Goal: Information Seeking & Learning: Learn about a topic

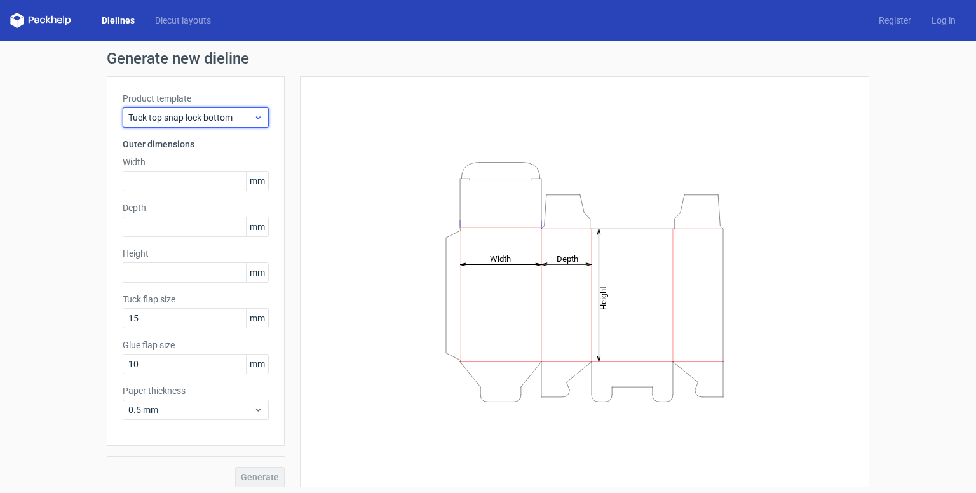
click at [240, 114] on span "Tuck top snap lock bottom" at bounding box center [190, 117] width 125 height 13
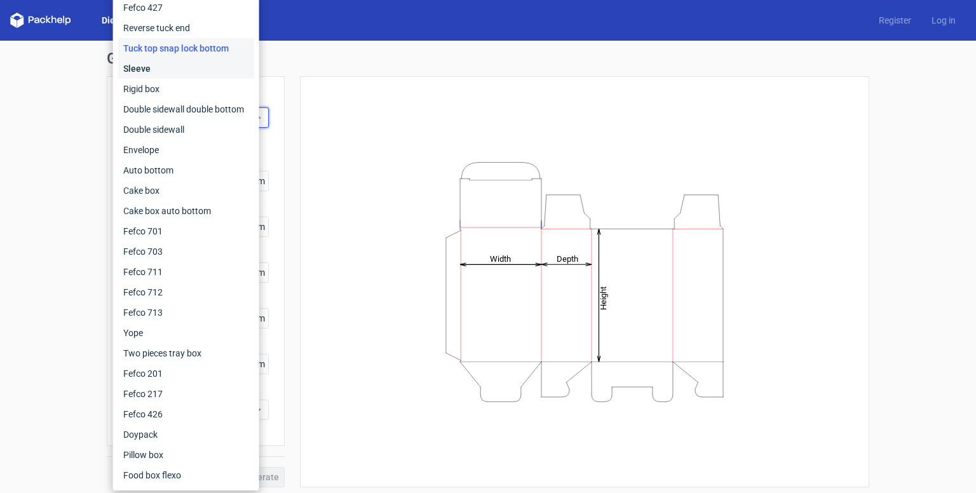
click at [180, 73] on div "Sleeve" at bounding box center [186, 68] width 136 height 20
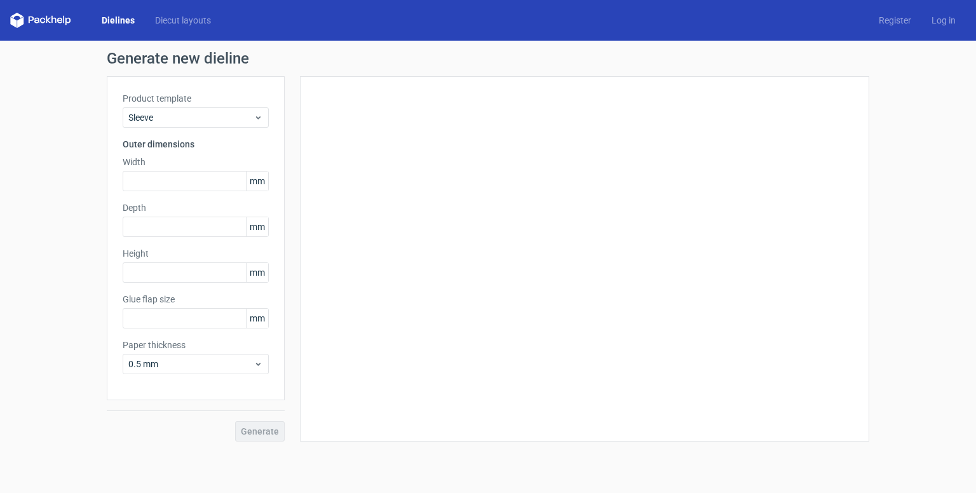
type input "15"
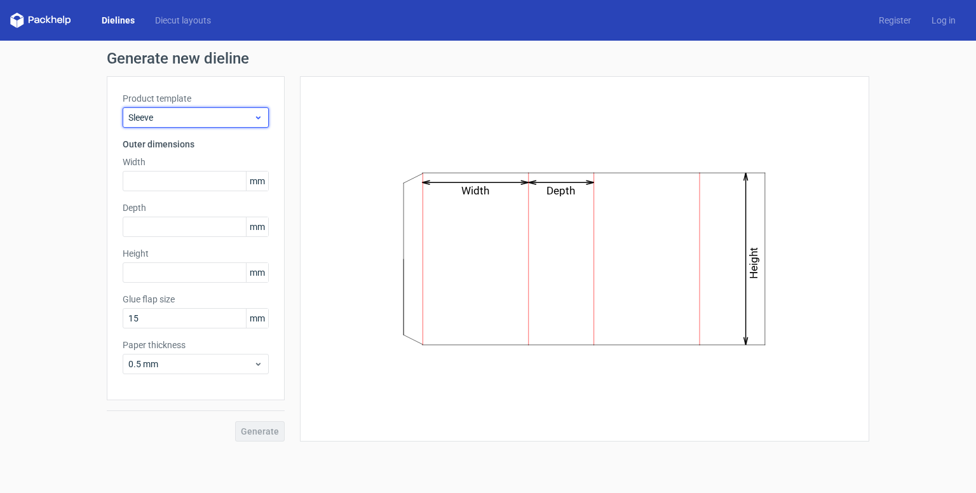
click at [239, 113] on span "Sleeve" at bounding box center [190, 117] width 125 height 13
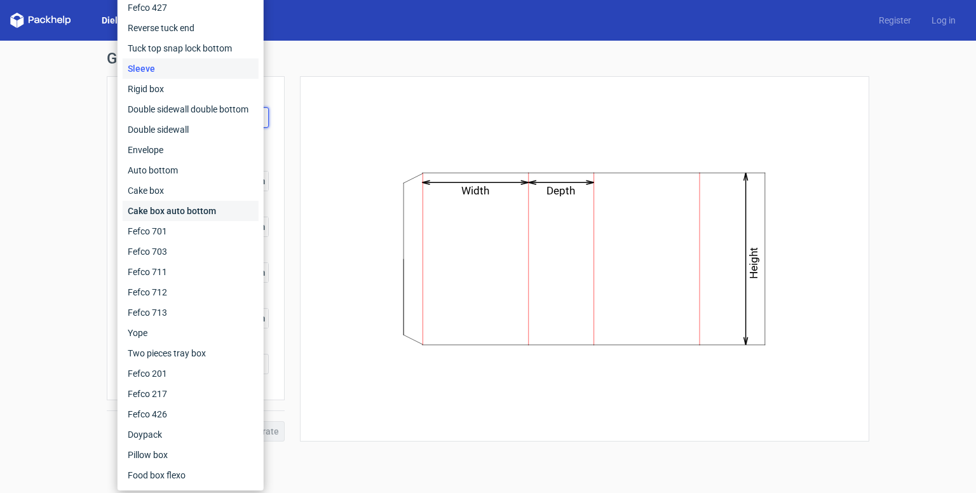
click at [218, 214] on div "Cake box auto bottom" at bounding box center [191, 211] width 136 height 20
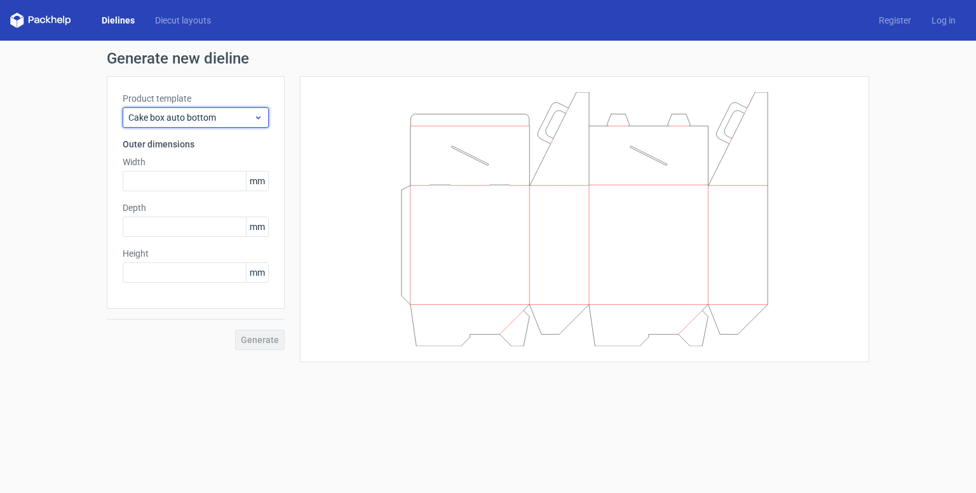
click at [257, 120] on icon at bounding box center [259, 118] width 10 height 10
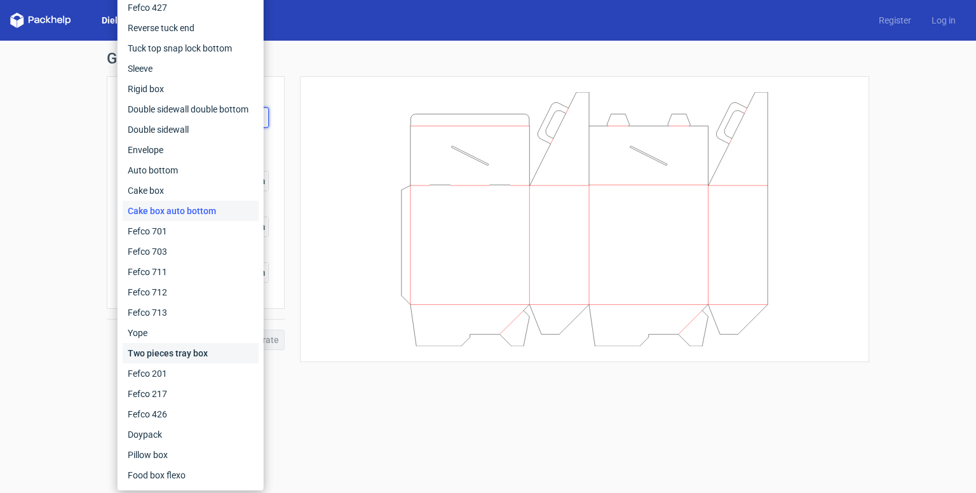
click at [199, 356] on div "Two pieces tray box" at bounding box center [191, 353] width 136 height 20
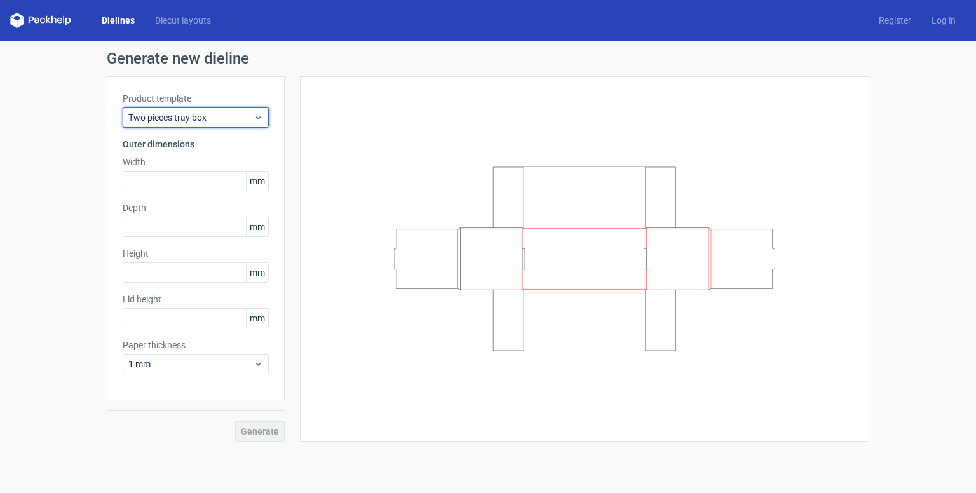
click at [258, 116] on icon at bounding box center [259, 118] width 10 height 10
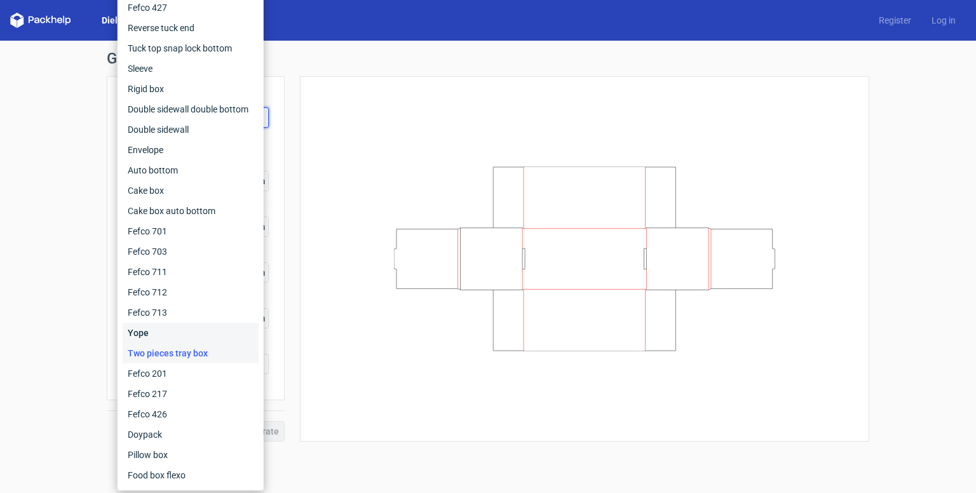
click at [206, 327] on div "Yope" at bounding box center [191, 333] width 136 height 20
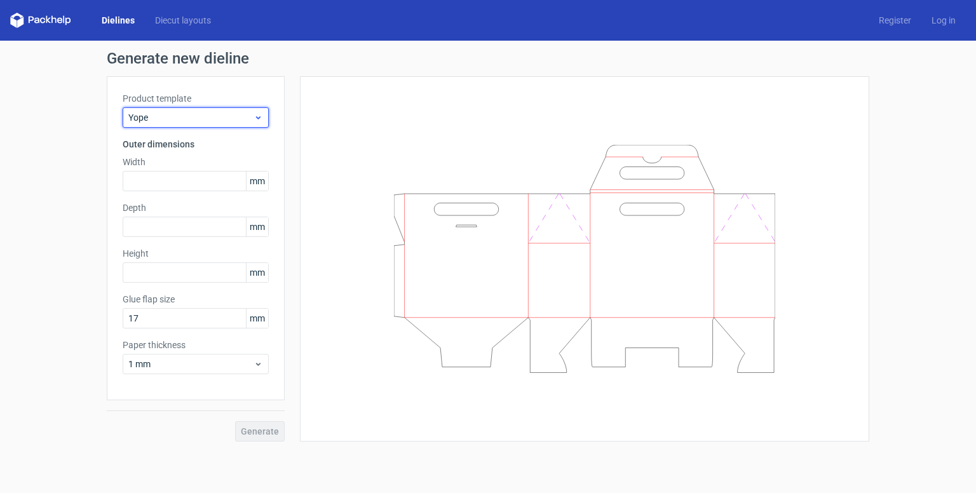
click at [229, 118] on span "Yope" at bounding box center [190, 117] width 125 height 13
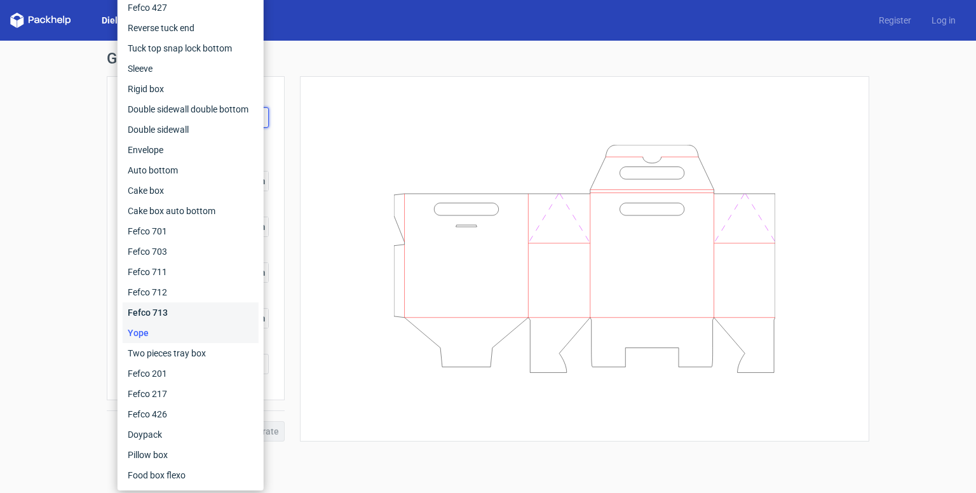
click at [197, 306] on div "Fefco 713" at bounding box center [191, 313] width 136 height 20
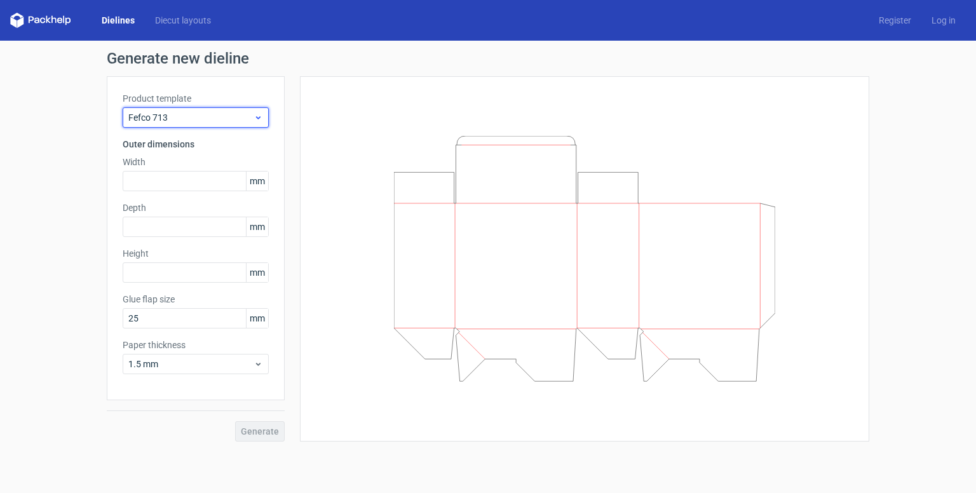
click at [244, 107] on div "Fefco 713" at bounding box center [196, 117] width 146 height 20
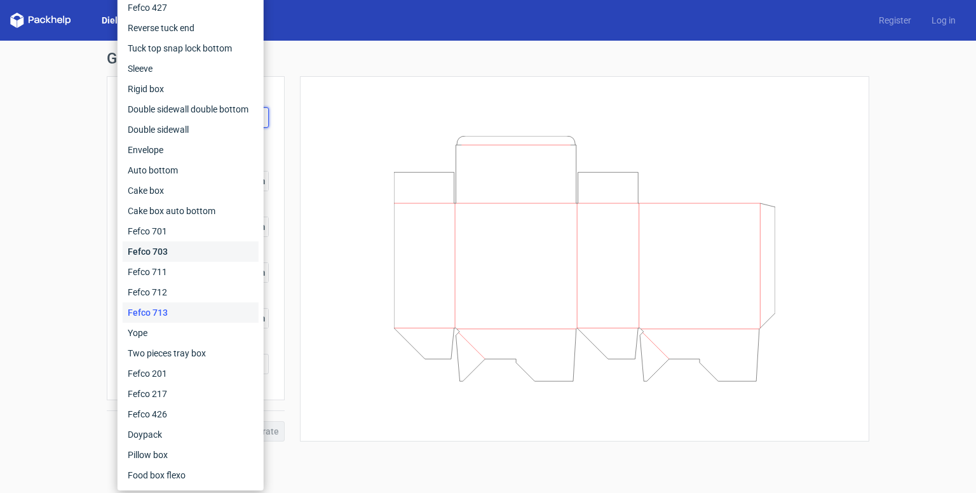
click at [202, 260] on div "Fefco 703" at bounding box center [191, 252] width 136 height 20
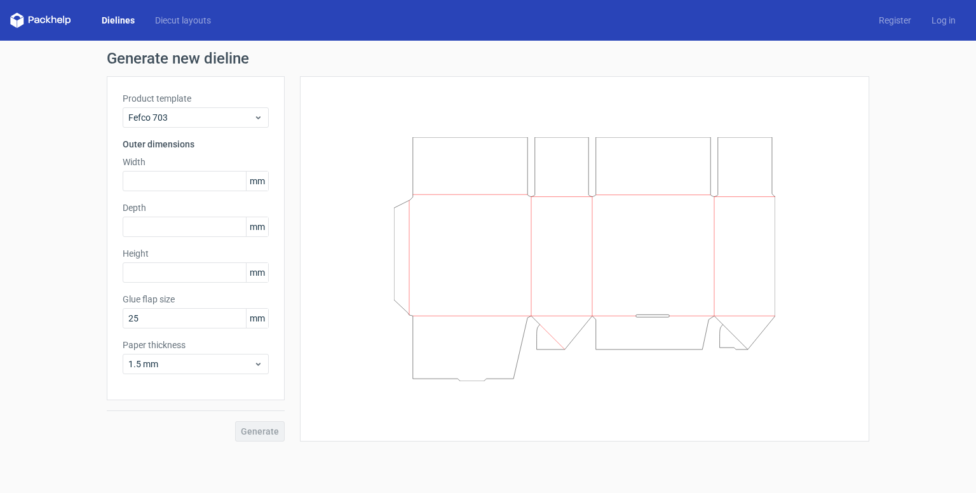
drag, startPoint x: 447, startPoint y: 199, endPoint x: 417, endPoint y: 273, distance: 80.2
click at [440, 236] on icon at bounding box center [584, 259] width 381 height 244
click at [249, 372] on div "1.5 mm" at bounding box center [196, 364] width 146 height 20
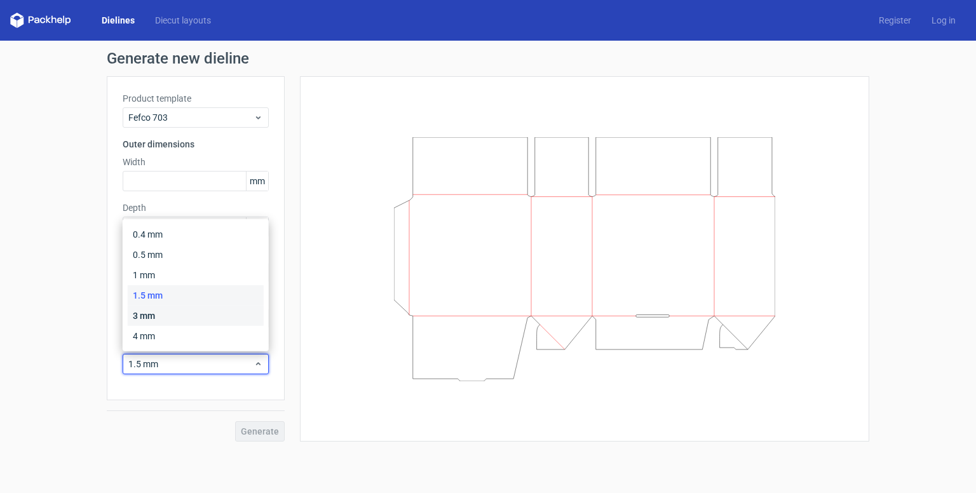
click at [132, 308] on div "3 mm" at bounding box center [196, 316] width 136 height 20
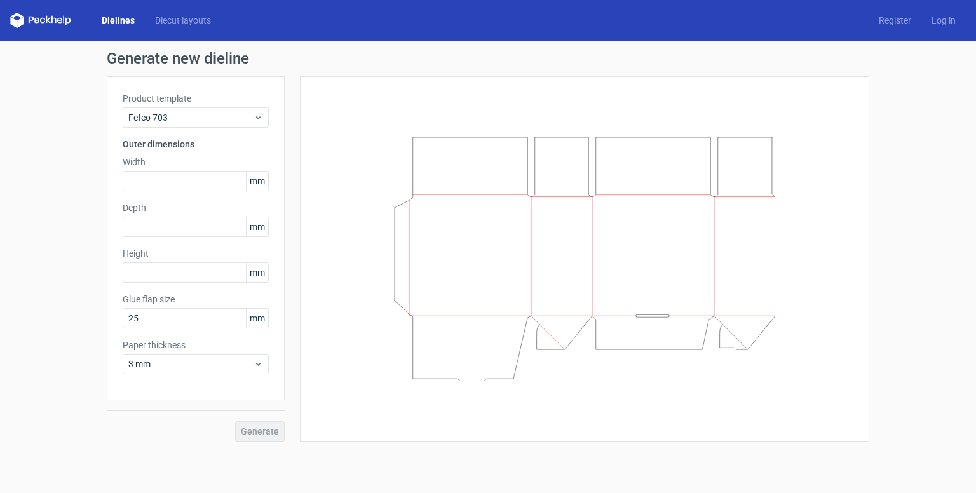
drag, startPoint x: 425, startPoint y: 233, endPoint x: 521, endPoint y: 327, distance: 134.4
click at [519, 326] on icon at bounding box center [584, 259] width 381 height 244
drag, startPoint x: 522, startPoint y: 336, endPoint x: 527, endPoint y: 341, distance: 7.2
click at [527, 341] on icon at bounding box center [584, 259] width 381 height 244
